Goal: Transaction & Acquisition: Purchase product/service

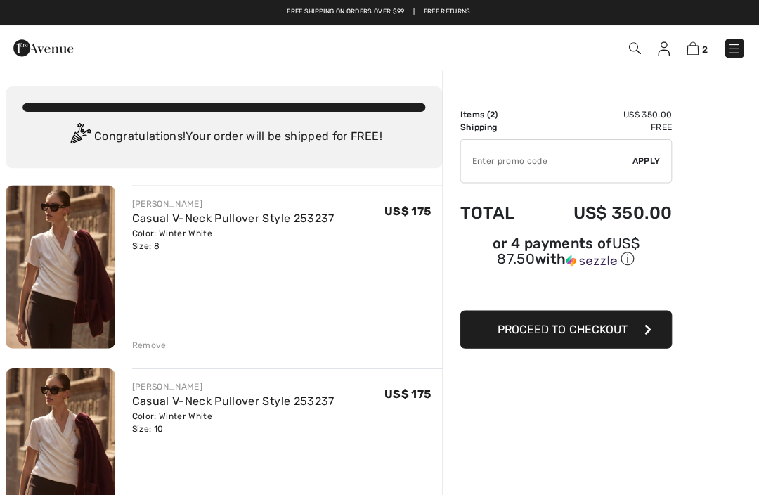
scroll to position [24, 0]
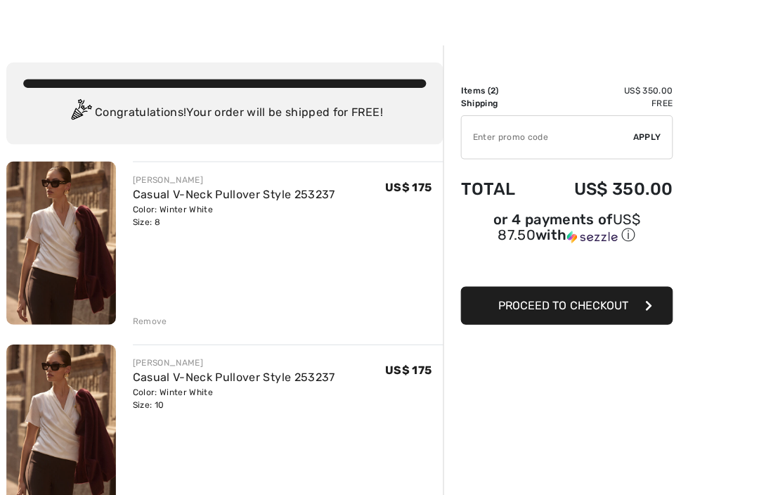
click at [160, 323] on div "Remove" at bounding box center [151, 319] width 34 height 13
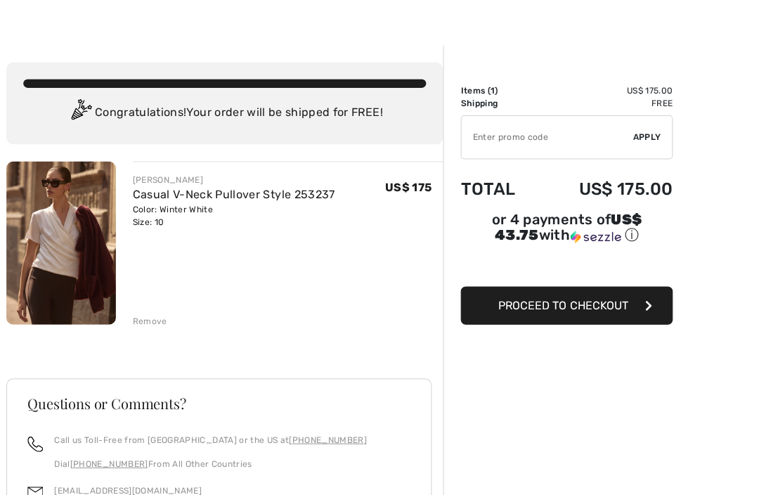
click at [156, 318] on div "Remove" at bounding box center [151, 319] width 34 height 13
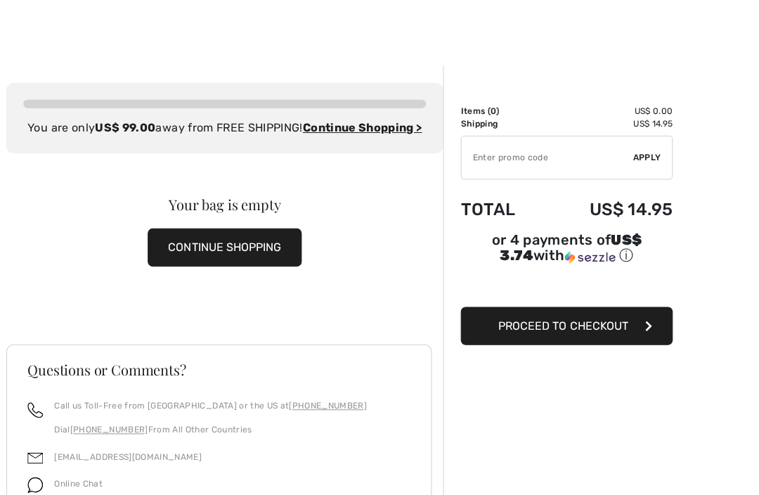
scroll to position [0, 0]
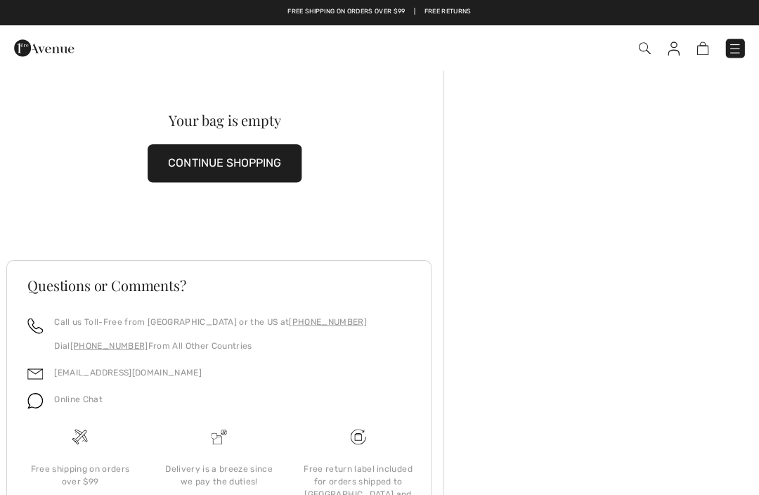
click at [58, 61] on img at bounding box center [46, 48] width 60 height 28
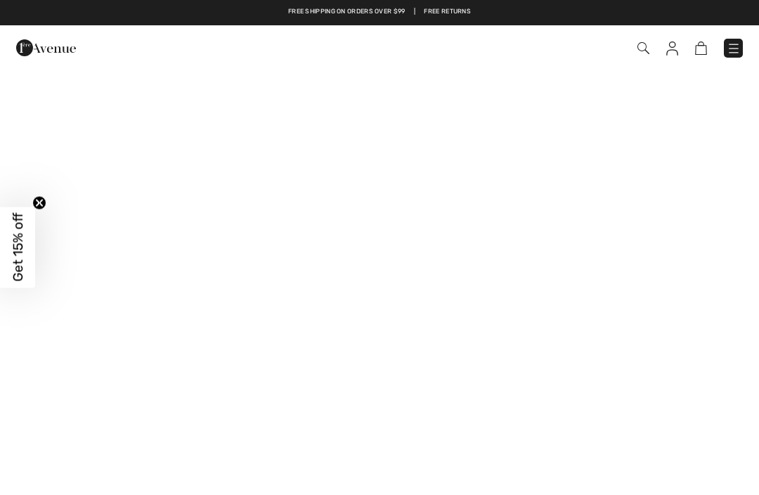
checkbox input "true"
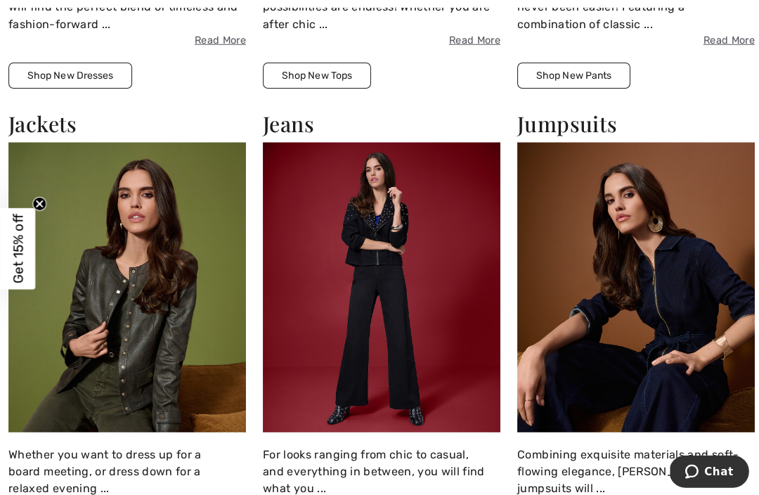
scroll to position [2187, 0]
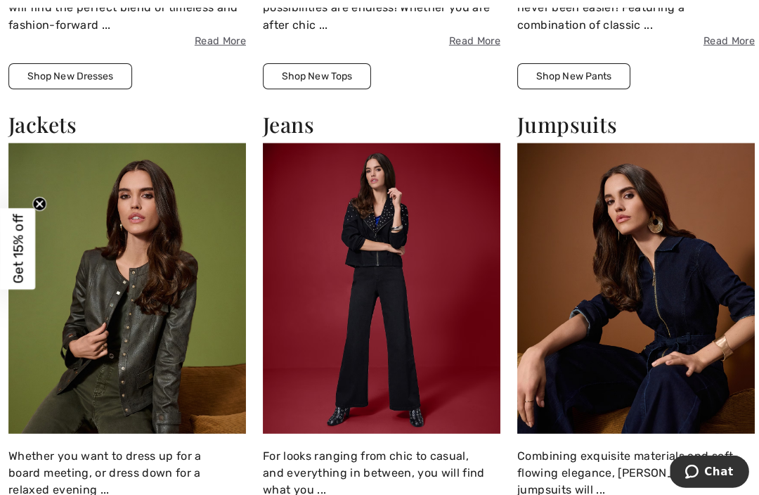
click at [640, 264] on img at bounding box center [633, 286] width 236 height 288
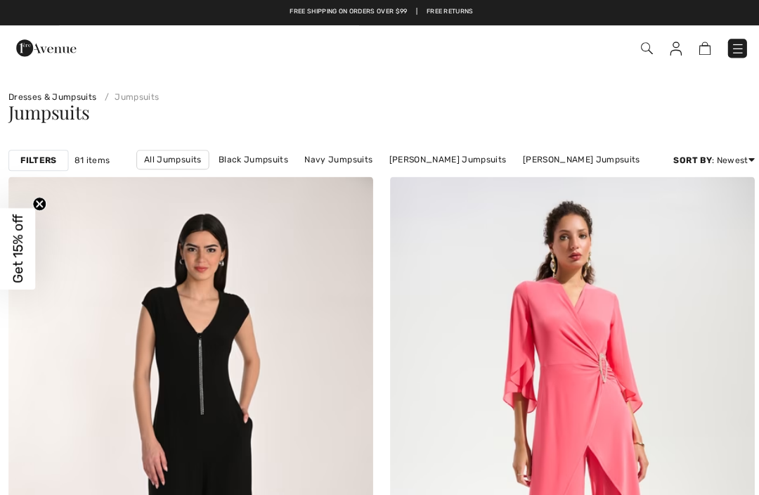
checkbox input "true"
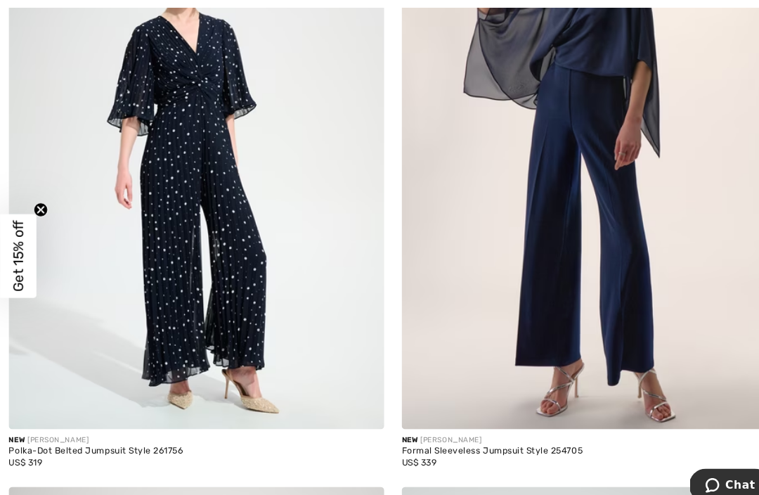
scroll to position [909, 0]
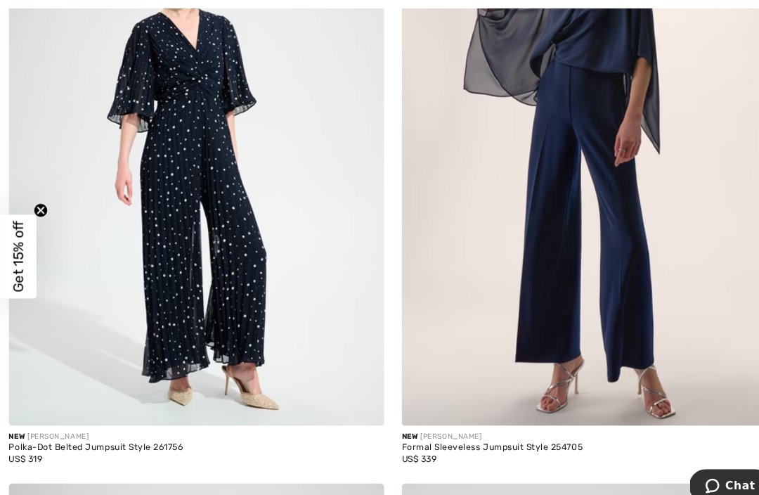
click at [595, 231] on img at bounding box center [569, 138] width 363 height 544
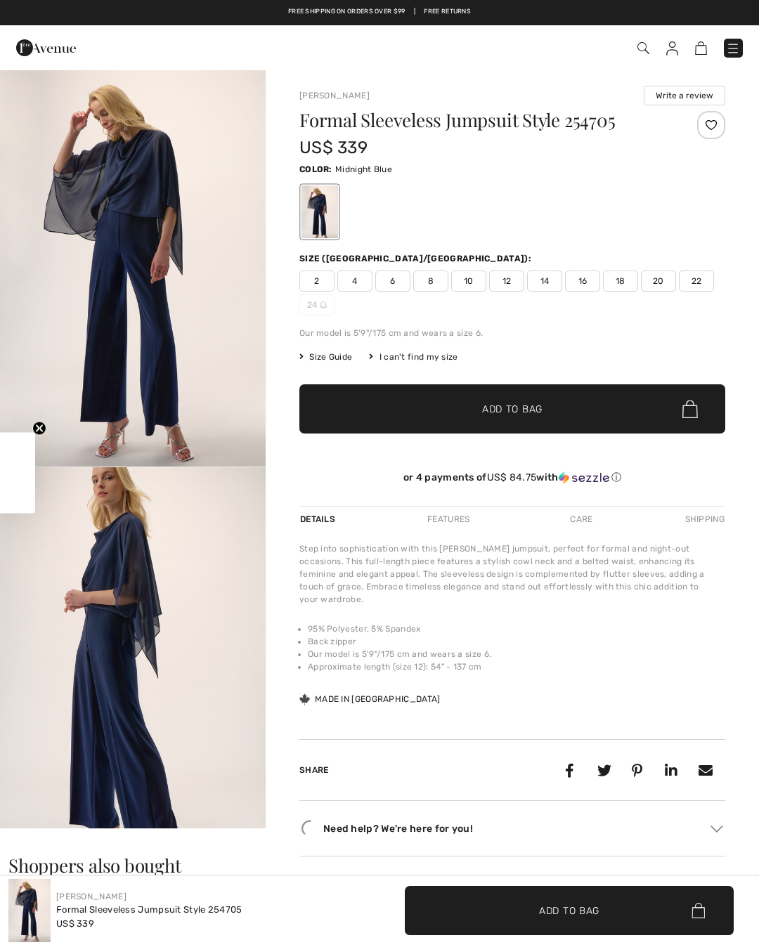
checkbox input "true"
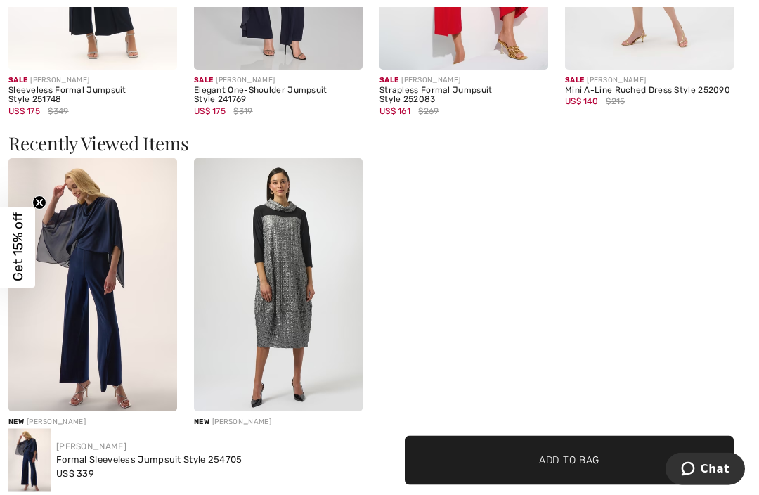
scroll to position [1423, 0]
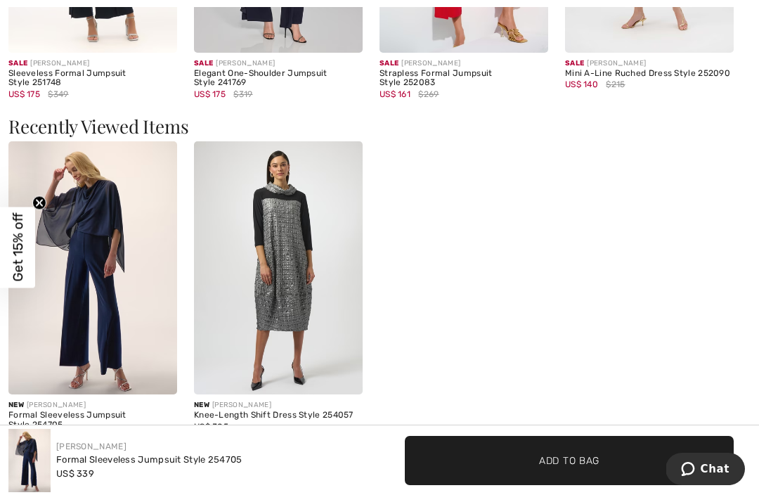
click at [308, 294] on img at bounding box center [278, 267] width 169 height 253
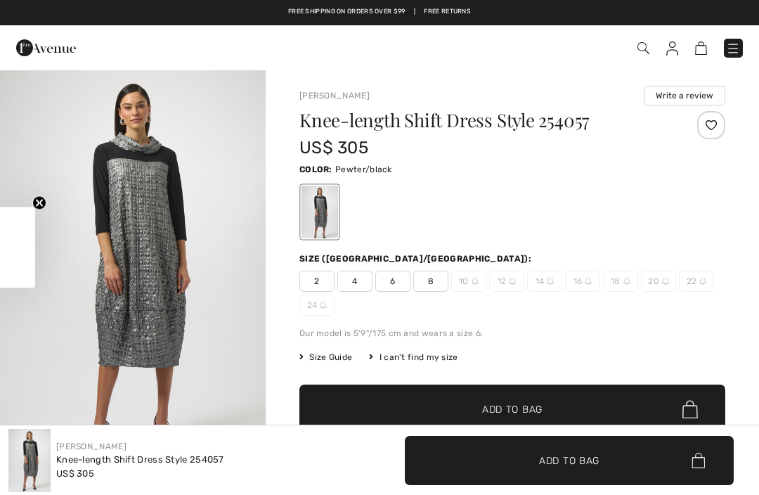
checkbox input "true"
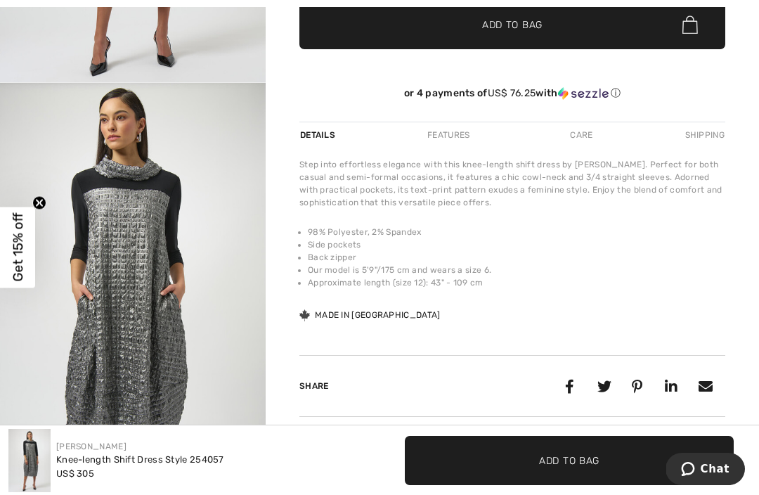
scroll to position [389, 0]
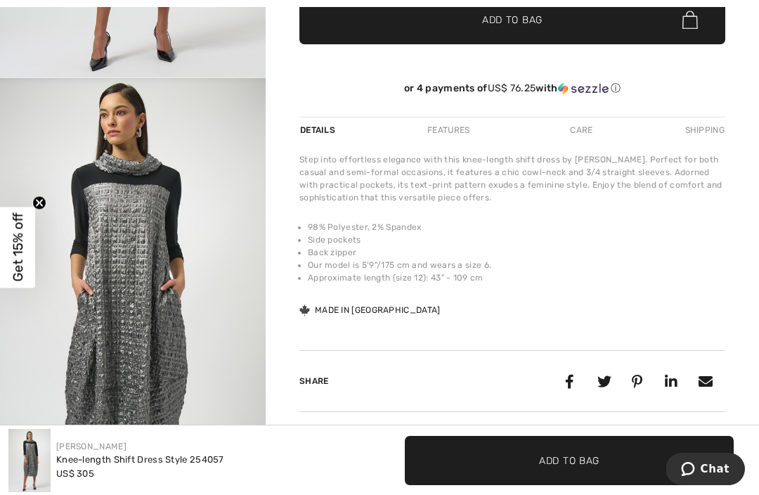
click at [717, 310] on div "Step into effortless elegance with this knee-length shift dress by [PERSON_NAME…" at bounding box center [512, 235] width 426 height 164
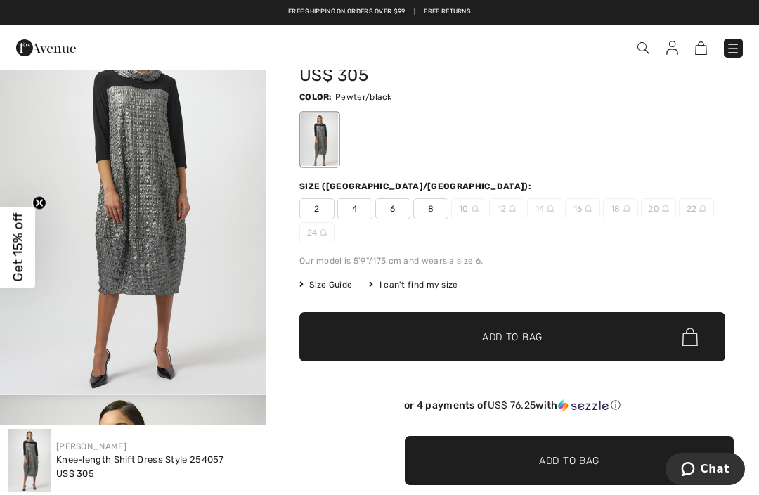
scroll to position [0, 0]
